Goal: Task Accomplishment & Management: Manage account settings

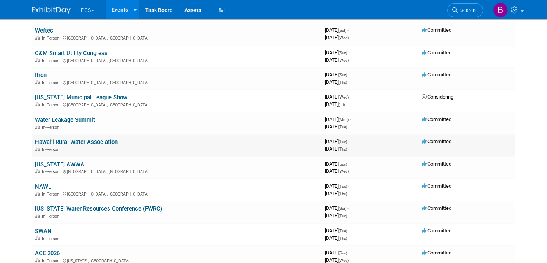
scroll to position [194, 0]
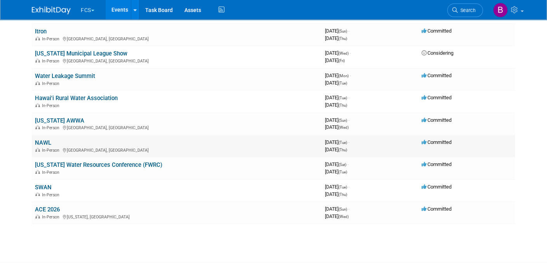
click at [43, 139] on link "NAWL" at bounding box center [43, 142] width 16 height 7
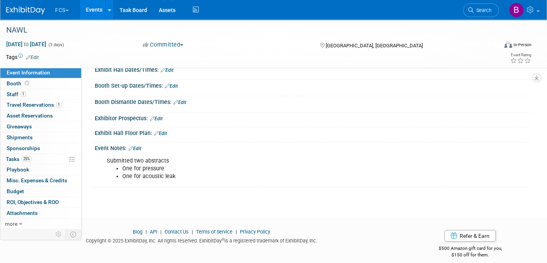
scroll to position [96, 0]
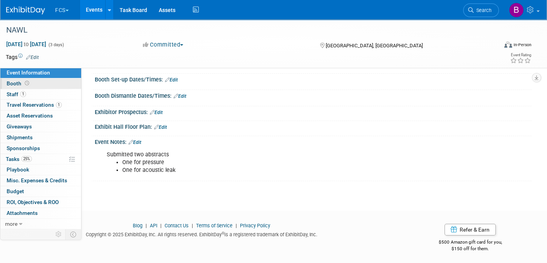
click at [16, 84] on span "Booth" at bounding box center [19, 83] width 24 height 6
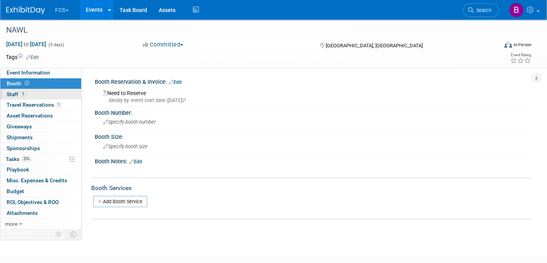
click at [10, 91] on span "Staff 1" at bounding box center [16, 94] width 19 height 6
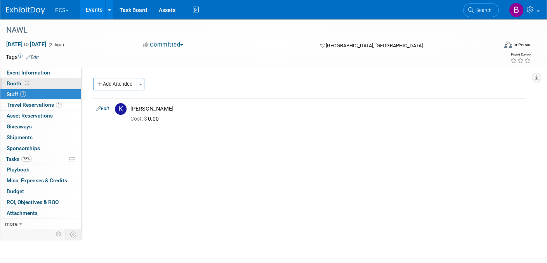
click at [15, 84] on span "Booth" at bounding box center [19, 83] width 24 height 6
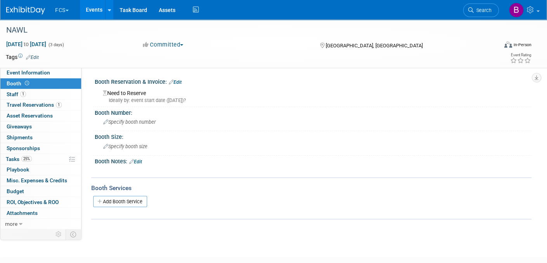
click at [177, 81] on link "Edit" at bounding box center [175, 82] width 13 height 5
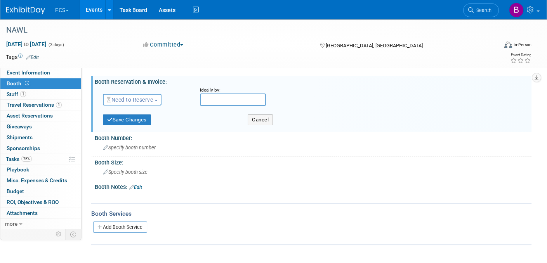
click at [130, 97] on span "Need to Reserve" at bounding box center [130, 100] width 46 height 6
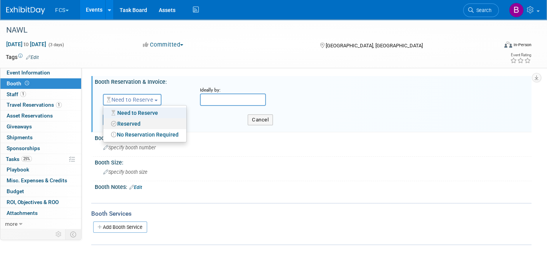
click at [130, 122] on link "Reserved" at bounding box center [144, 123] width 83 height 11
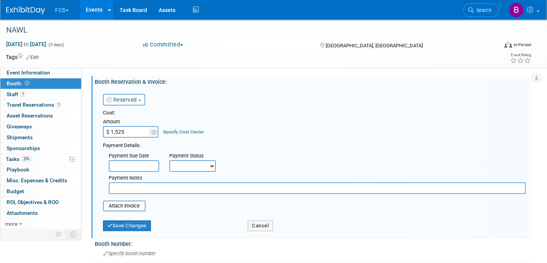
type input "$ 1,525.00"
click at [126, 184] on input "text" at bounding box center [317, 188] width 417 height 12
type input "paid for"
click at [125, 251] on span "Specify booth number" at bounding box center [129, 254] width 52 height 6
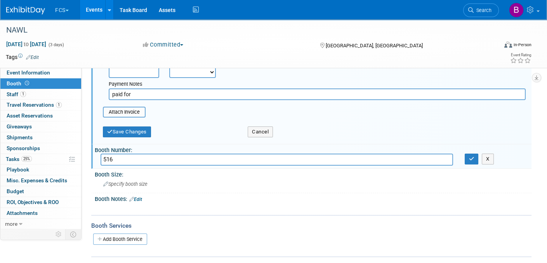
scroll to position [116, 0]
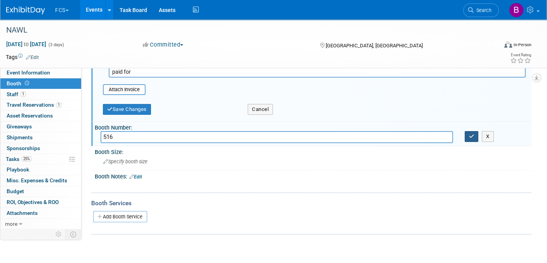
type input "516"
click at [472, 134] on icon "button" at bounding box center [471, 136] width 5 height 5
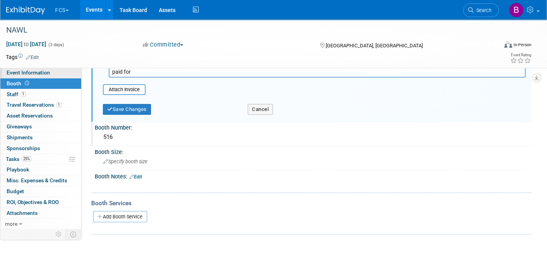
click at [42, 71] on span "Event Information" at bounding box center [28, 72] width 43 height 6
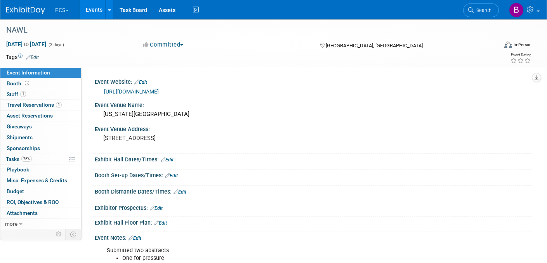
click at [144, 80] on link "Edit" at bounding box center [140, 82] width 13 height 5
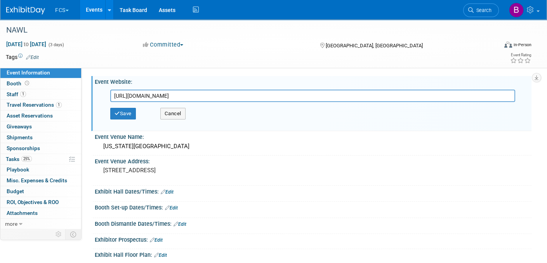
drag, startPoint x: 281, startPoint y: 95, endPoint x: 111, endPoint y: 98, distance: 170.8
click at [111, 98] on input "https://www.awwa.org/event/north-american-water-loss/#attend" at bounding box center [312, 96] width 405 height 12
type input "https://www.awwa.org/conferences/North-American-Water-Loss-Schedule/"
click at [122, 113] on button "Save" at bounding box center [123, 114] width 26 height 12
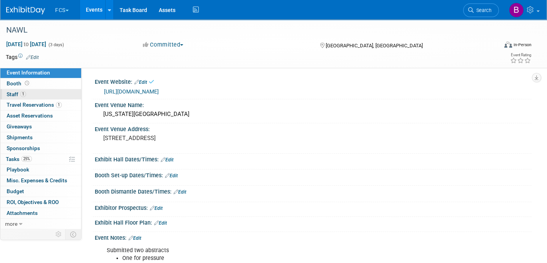
click at [8, 92] on span "Staff 1" at bounding box center [16, 94] width 19 height 6
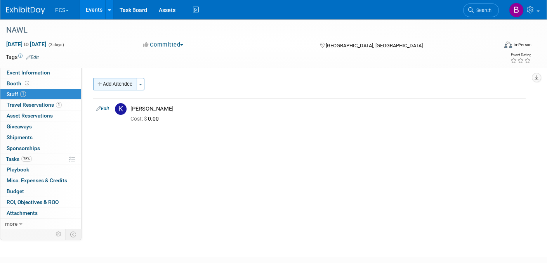
click at [106, 83] on button "Add Attendee" at bounding box center [115, 84] width 44 height 12
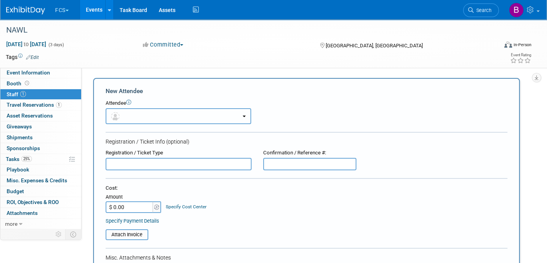
click at [125, 114] on button "button" at bounding box center [179, 116] width 146 height 16
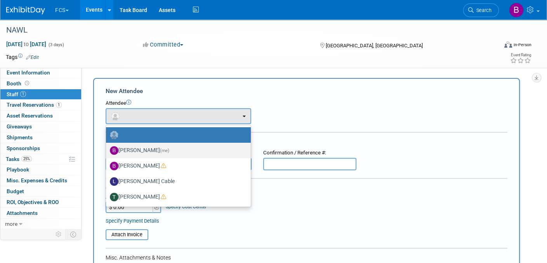
click at [134, 149] on label "Barb DeWyer (me)" at bounding box center [176, 150] width 133 height 12
click at [107, 149] on input "Barb DeWyer (me)" at bounding box center [104, 149] width 5 height 5
select select "72f5295c-949d-4bd6-bcd3-bc7aa060345a"
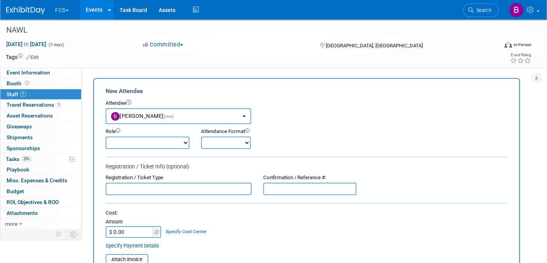
click at [137, 140] on select "Demonstrator Host Planner Presenter Sales Representative Set-up/Dismantle Crew …" at bounding box center [148, 143] width 84 height 12
select select "6"
click at [106, 137] on select "Demonstrator Host Planner Presenter Sales Representative Set-up/Dismantle Crew …" at bounding box center [148, 143] width 84 height 12
click at [229, 143] on select "Onsite Remote" at bounding box center [226, 143] width 50 height 12
select select "1"
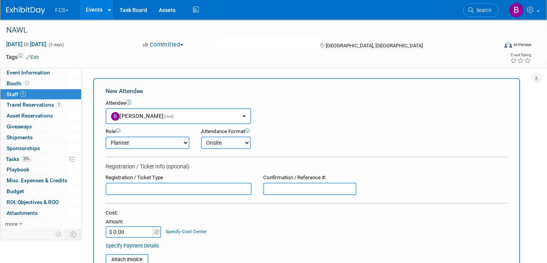
click at [201, 137] on select "Onsite Remote" at bounding box center [226, 143] width 50 height 12
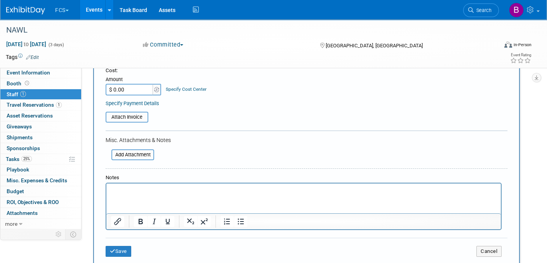
scroll to position [194, 0]
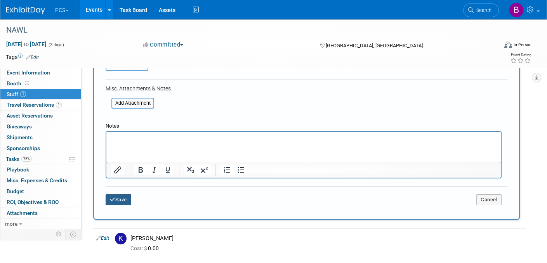
click at [119, 196] on button "Save" at bounding box center [119, 199] width 26 height 11
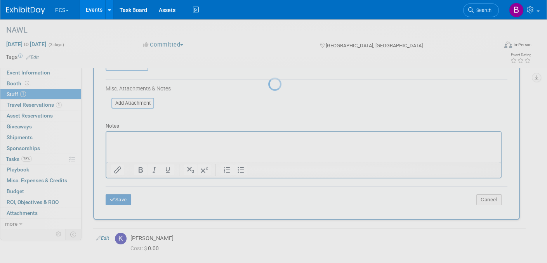
scroll to position [48, 0]
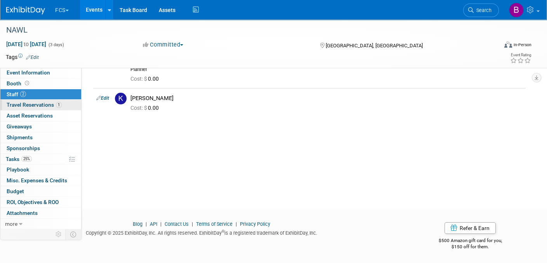
click at [43, 103] on span "Travel Reservations 1" at bounding box center [34, 105] width 55 height 6
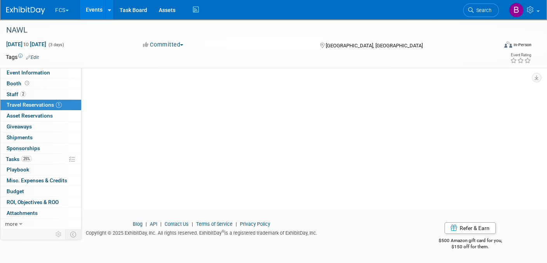
scroll to position [0, 0]
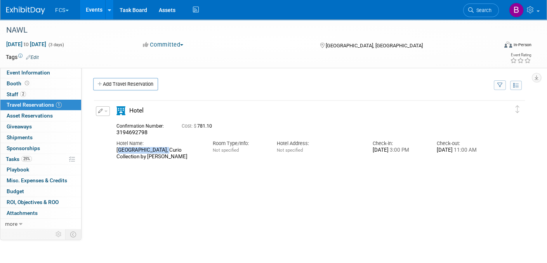
drag, startPoint x: 115, startPoint y: 149, endPoint x: 161, endPoint y: 150, distance: 46.2
click at [161, 150] on div "Hotel Name: Hotel Bourre Bonne Louisville, Curio Collection by Hilton" at bounding box center [159, 148] width 96 height 24
copy div "Hotel Bourre Bonne"
click at [163, 205] on div "Delete Reservation 3194692798 Cost: $ 781.10 3:00 PM" at bounding box center [309, 215] width 432 height 233
click at [9, 94] on span "Staff 2" at bounding box center [16, 94] width 19 height 6
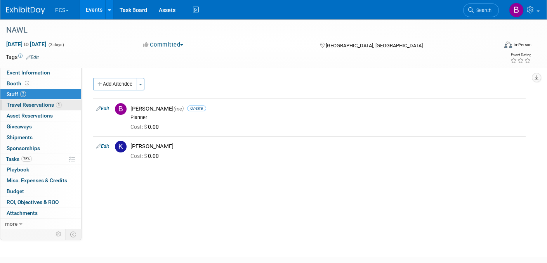
click at [9, 102] on span "Travel Reservations 1" at bounding box center [34, 105] width 55 height 6
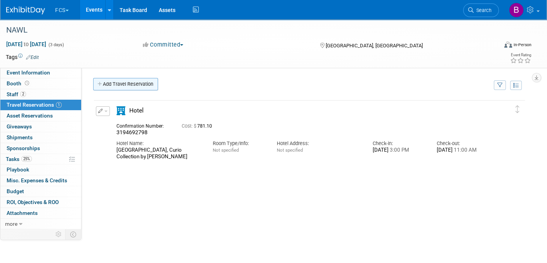
click at [114, 83] on link "Add Travel Reservation" at bounding box center [125, 84] width 65 height 12
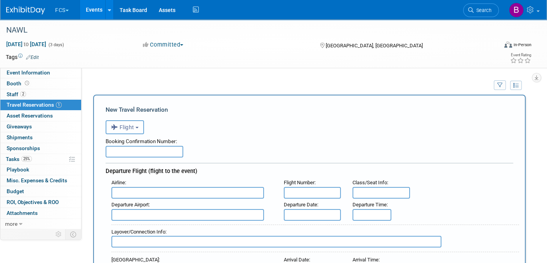
click at [132, 129] on span "Flight" at bounding box center [122, 127] width 23 height 6
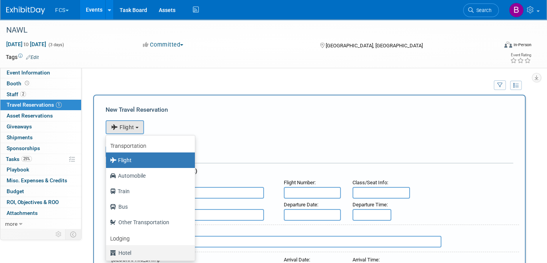
click at [125, 252] on label "Hotel" at bounding box center [148, 253] width 77 height 12
click at [107, 252] on input "Hotel" at bounding box center [104, 252] width 5 height 5
select select "6"
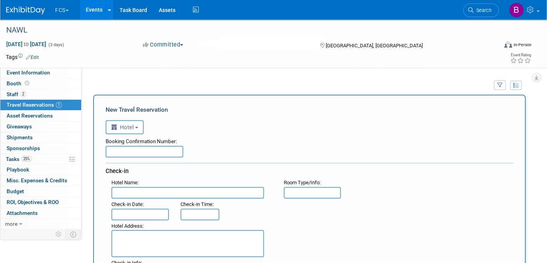
click at [121, 151] on input "text" at bounding box center [145, 152] width 78 height 12
click at [145, 150] on input "text" at bounding box center [145, 152] width 78 height 12
paste input "52131764"
type input "52131764"
click at [139, 188] on input "text" at bounding box center [187, 193] width 153 height 12
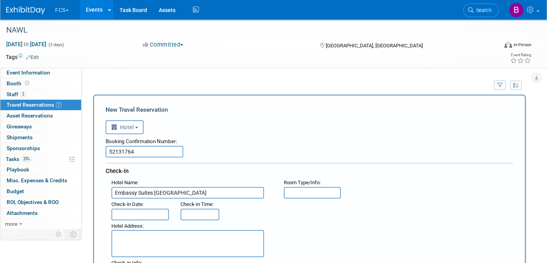
type input "Embassy Suites Louisville"
click at [144, 209] on input "text" at bounding box center [139, 215] width 57 height 12
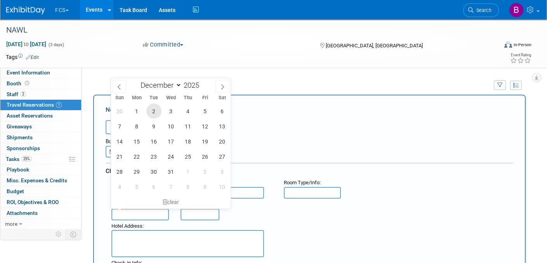
click at [154, 110] on span "2" at bounding box center [153, 111] width 15 height 15
type input "Dec 2, 2025"
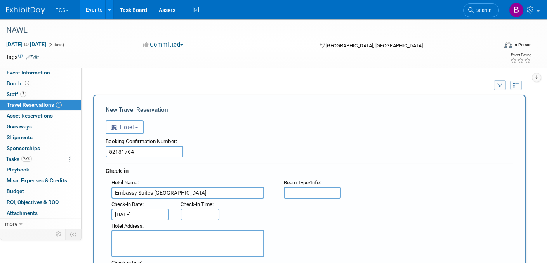
type input "3:00 PM"
click at [198, 213] on input "3:00 PM" at bounding box center [199, 215] width 39 height 12
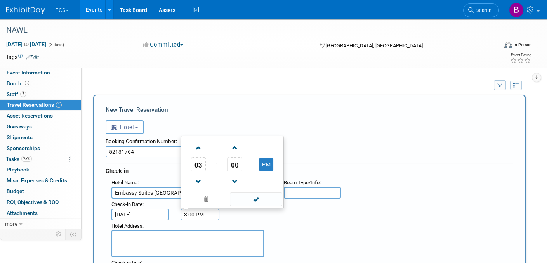
click at [253, 214] on div ": Check-in Date : Dec 2, 2025 Check-in Time : 3:00 PM 03 : 00 PM 12 01 02 03 04…" at bounding box center [312, 210] width 413 height 22
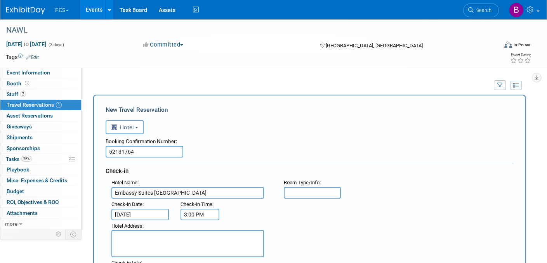
scroll to position [78, 0]
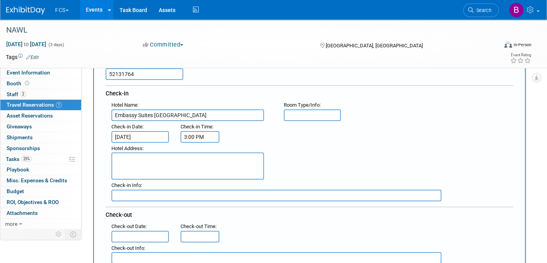
click at [114, 233] on input "text" at bounding box center [139, 237] width 57 height 12
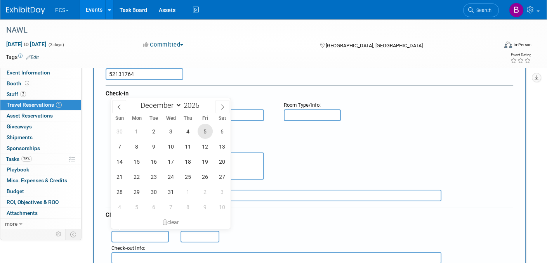
click at [203, 128] on span "5" at bounding box center [205, 131] width 15 height 15
type input "Dec 5, 2025"
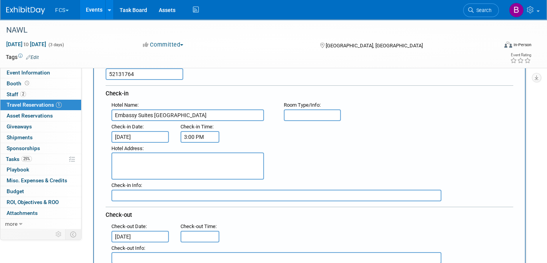
click at [260, 221] on div ": Check-out Date : Dec 5, 2025 Check-out Time :" at bounding box center [312, 232] width 413 height 22
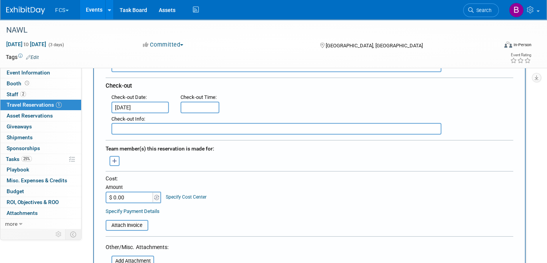
scroll to position [194, 0]
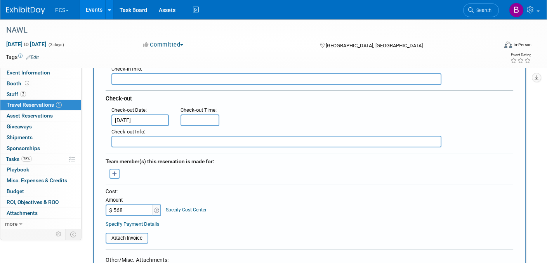
type input "$ 568.00"
click at [221, 197] on div "Cost: Amount $ 568.00 Specify Cost Center Cost Center -- Not Specified --" at bounding box center [310, 202] width 408 height 28
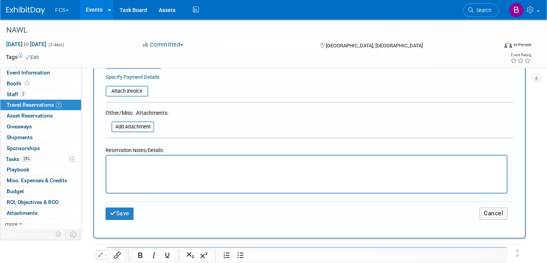
scroll to position [349, 0]
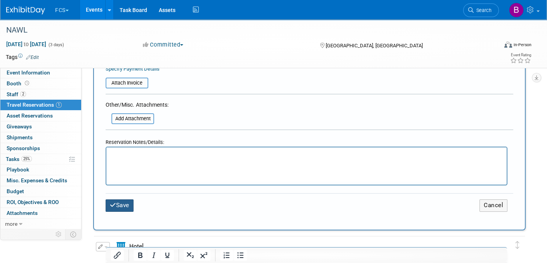
click at [127, 199] on button "Save" at bounding box center [120, 205] width 28 height 12
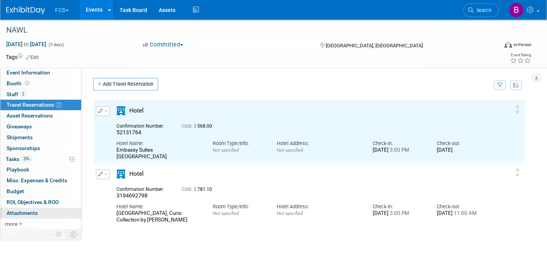
scroll to position [0, 0]
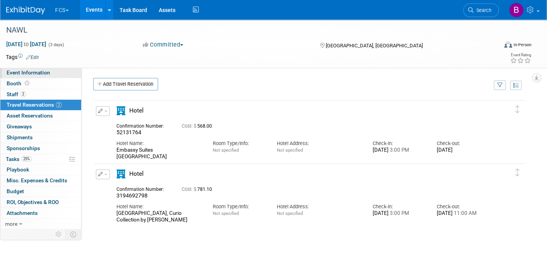
click at [23, 71] on span "Event Information" at bounding box center [28, 72] width 43 height 6
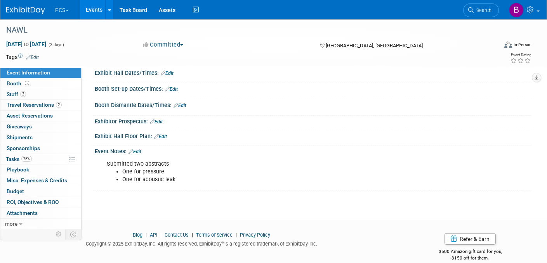
scroll to position [96, 0]
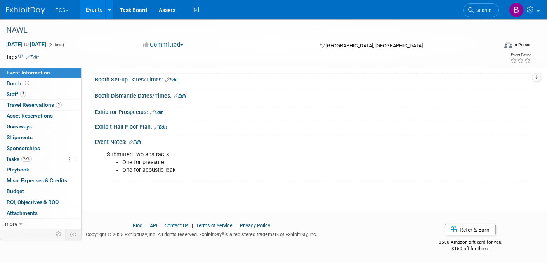
click at [139, 140] on link "Edit" at bounding box center [134, 142] width 13 height 5
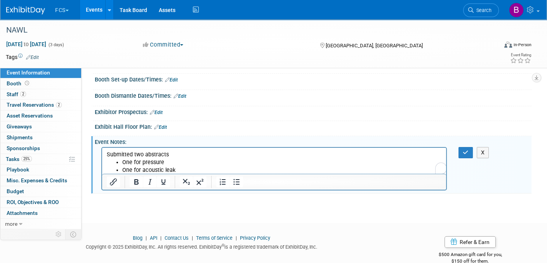
scroll to position [0, 0]
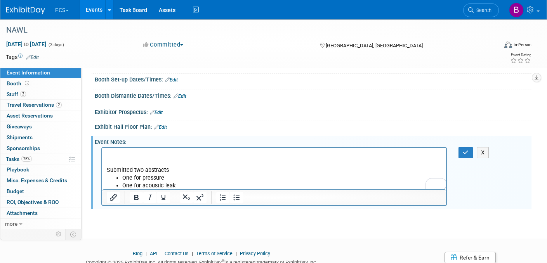
click at [110, 151] on p "To enrich screen reader interactions, please activate Accessibility in Grammarl…" at bounding box center [274, 155] width 335 height 8
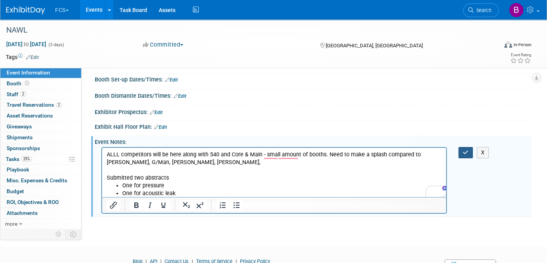
click at [463, 150] on icon "button" at bounding box center [466, 152] width 6 height 5
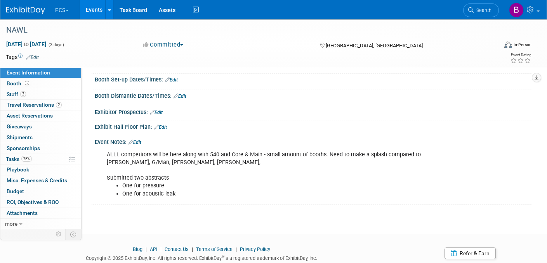
click at [26, 9] on img at bounding box center [25, 11] width 39 height 8
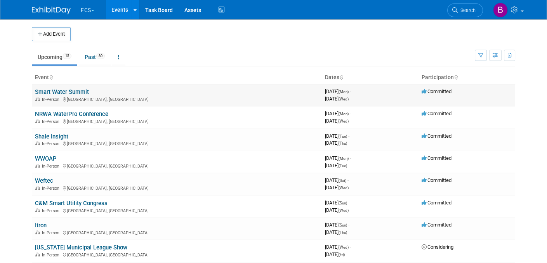
click at [61, 90] on link "Smart Water Summit" at bounding box center [62, 91] width 54 height 7
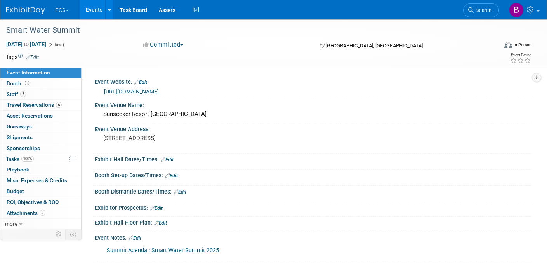
click at [159, 90] on link "https://www.smartwatersummit.com/" at bounding box center [131, 91] width 55 height 6
click at [27, 104] on span "Travel Reservations 6" at bounding box center [34, 105] width 55 height 6
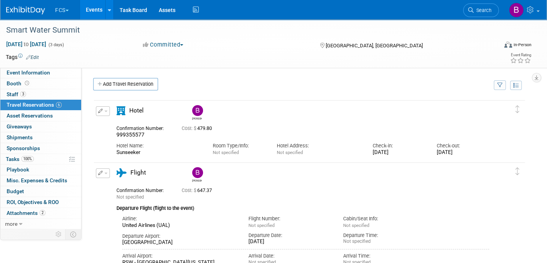
click at [23, 10] on img at bounding box center [25, 11] width 39 height 8
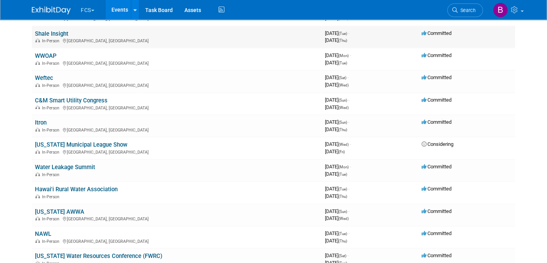
scroll to position [116, 0]
